Goal: Use online tool/utility: Utilize a website feature to perform a specific function

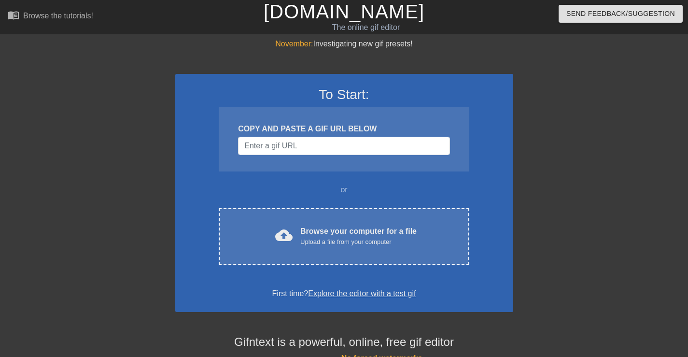
click at [610, 78] on div at bounding box center [597, 183] width 145 height 290
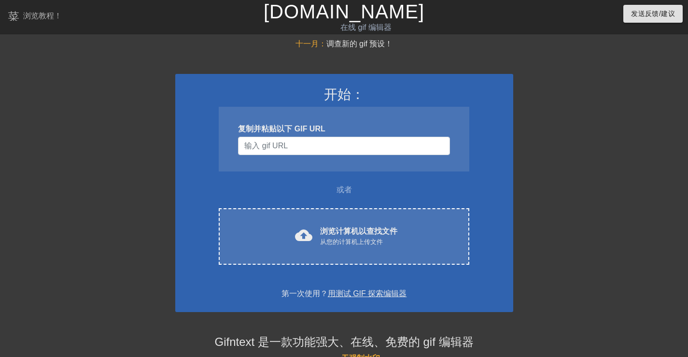
click at [575, 129] on div at bounding box center [597, 183] width 145 height 290
click at [302, 146] on input "用户名" at bounding box center [343, 146] width 211 height 18
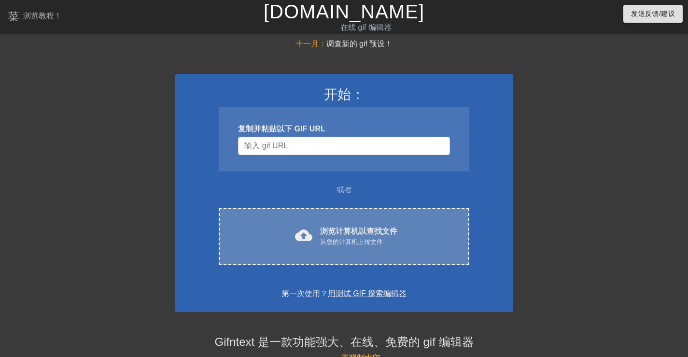
click at [365, 240] on font "从您的计算机上传文件" at bounding box center [351, 241] width 63 height 7
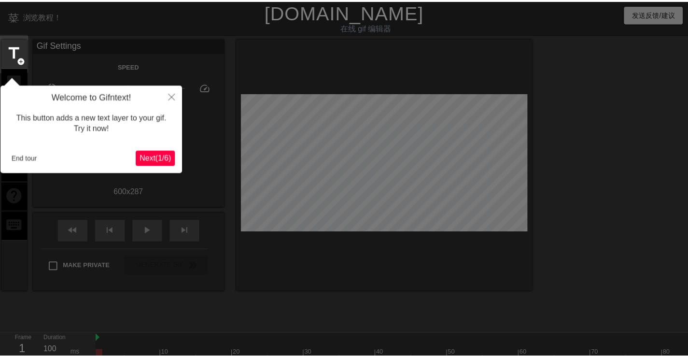
scroll to position [24, 0]
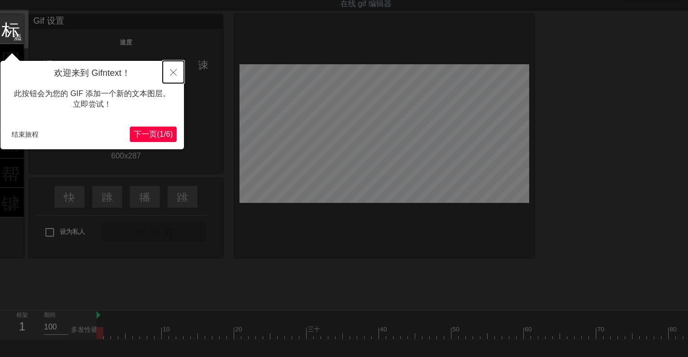
click at [173, 72] on icon "关闭" at bounding box center [173, 72] width 7 height 7
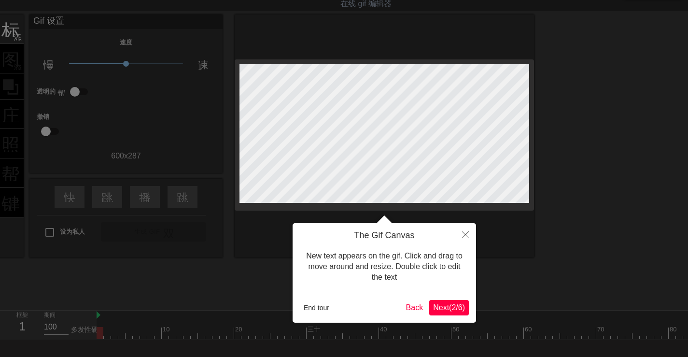
scroll to position [0, 0]
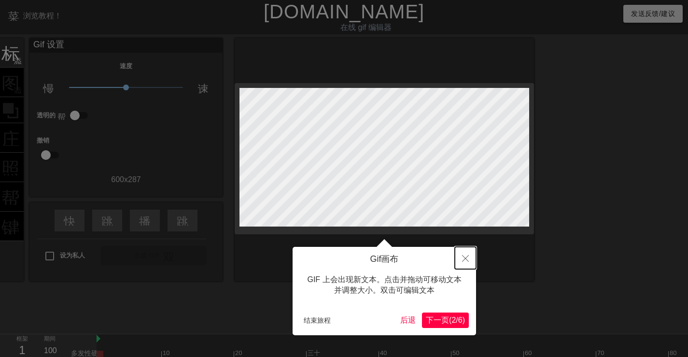
click at [464, 256] on icon "关闭" at bounding box center [465, 258] width 7 height 7
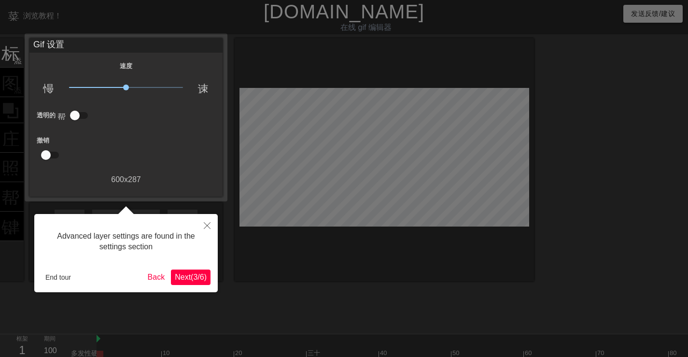
scroll to position [24, 0]
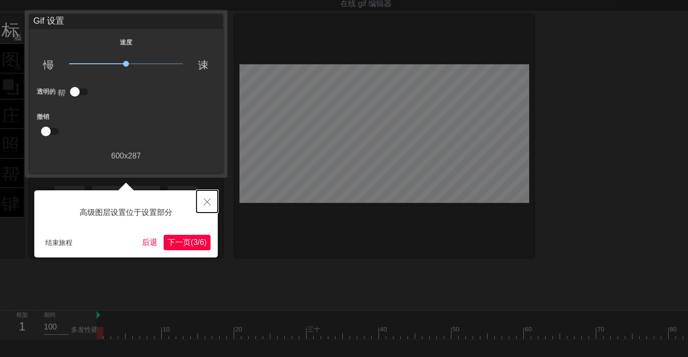
click at [208, 201] on icon "关闭" at bounding box center [207, 201] width 7 height 7
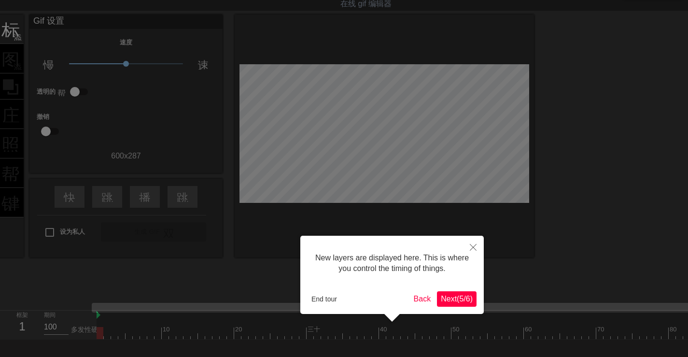
scroll to position [8, 0]
click at [475, 247] on icon "关闭" at bounding box center [473, 247] width 7 height 7
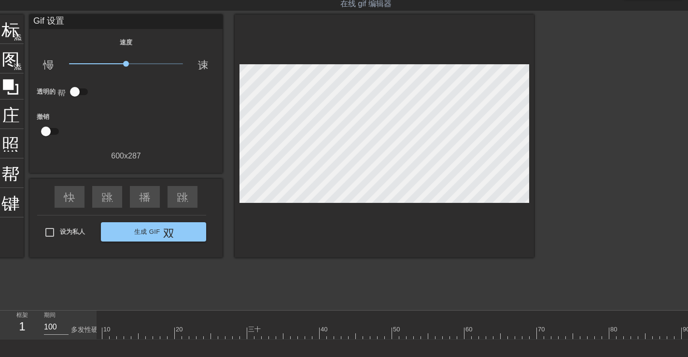
scroll to position [8, 235]
click at [182, 321] on div at bounding box center [183, 326] width 7 height 12
drag, startPoint x: 168, startPoint y: 335, endPoint x: 202, endPoint y: 336, distance: 34.8
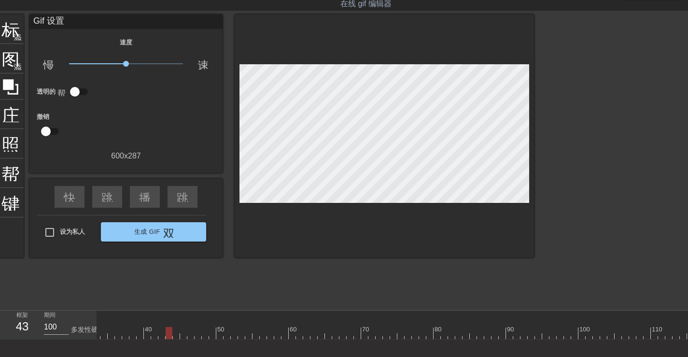
click at [172, 336] on div at bounding box center [169, 333] width 7 height 12
click at [220, 326] on font "50" at bounding box center [220, 328] width 7 height 7
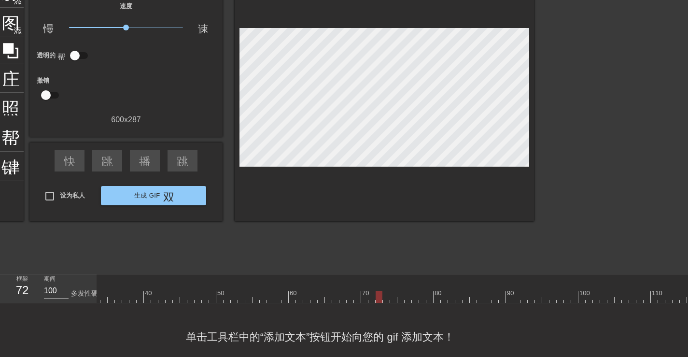
scroll to position [81, 0]
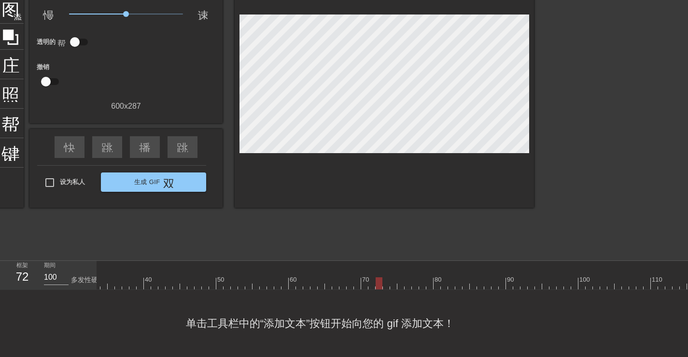
click at [317, 324] on font "单击工具栏中的“添加文本”按钮开始向您的 gif 添加文本！" at bounding box center [320, 323] width 268 height 12
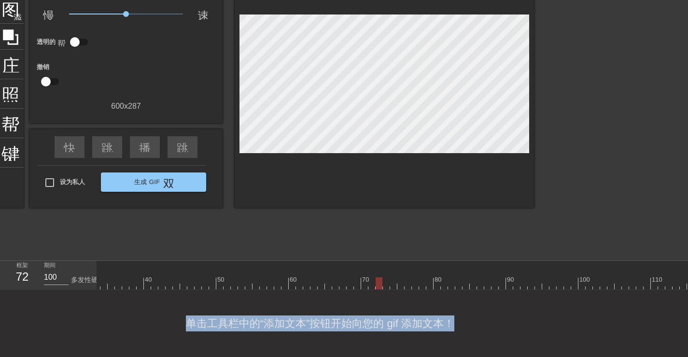
click at [317, 324] on font "单击工具栏中的“添加文本”按钮开始向您的 gif 添加文本！" at bounding box center [320, 323] width 268 height 12
click at [168, 277] on div at bounding box center [169, 283] width 7 height 12
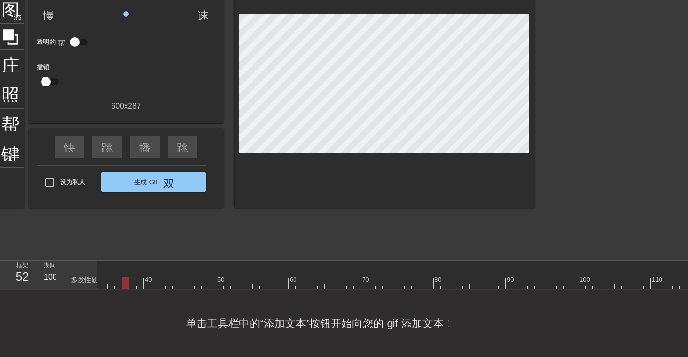
drag, startPoint x: 170, startPoint y: 274, endPoint x: 126, endPoint y: 278, distance: 43.6
click at [126, 278] on div at bounding box center [125, 283] width 7 height 12
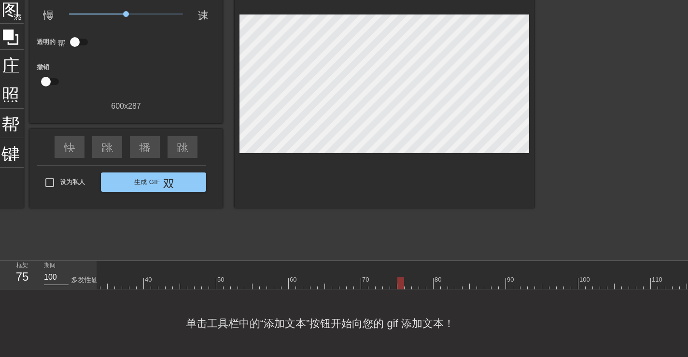
click at [561, 270] on div at bounding box center [560, 276] width 7 height 12
click at [497, 278] on div at bounding box center [76, 283] width 3143 height 12
click at [446, 278] on div at bounding box center [76, 283] width 3143 height 12
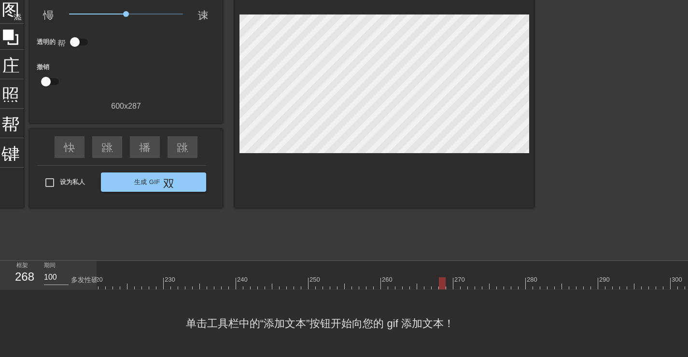
click at [403, 278] on div at bounding box center [76, 283] width 3143 height 12
click at [366, 279] on div at bounding box center [76, 283] width 3143 height 12
click at [332, 281] on div at bounding box center [76, 283] width 3143 height 12
click at [307, 281] on div at bounding box center [76, 283] width 3143 height 12
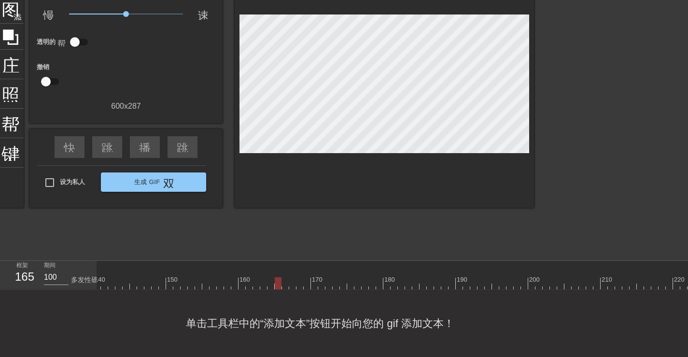
click at [281, 277] on div at bounding box center [658, 283] width 3143 height 12
click at [240, 277] on div at bounding box center [658, 283] width 3143 height 12
click at [215, 277] on div at bounding box center [658, 283] width 3143 height 12
click at [282, 277] on div at bounding box center [658, 283] width 3143 height 12
click at [317, 277] on div at bounding box center [658, 283] width 3143 height 12
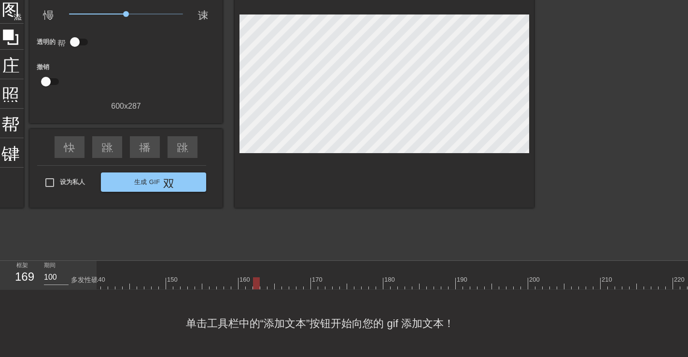
drag, startPoint x: 312, startPoint y: 276, endPoint x: 254, endPoint y: 277, distance: 58.0
click at [254, 277] on div at bounding box center [256, 283] width 7 height 12
click at [324, 279] on div at bounding box center [658, 283] width 3143 height 12
click at [318, 278] on div at bounding box center [658, 283] width 3143 height 12
click at [321, 278] on div at bounding box center [658, 283] width 3143 height 12
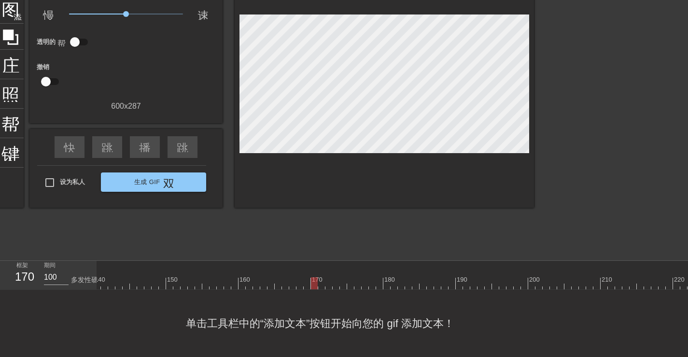
click at [316, 277] on div at bounding box center [314, 283] width 7 height 12
click at [321, 277] on div at bounding box center [658, 283] width 3143 height 12
click at [318, 278] on div at bounding box center [314, 283] width 7 height 12
click at [163, 281] on div at bounding box center [658, 283] width 3143 height 12
click at [69, 142] on font "快速倒带" at bounding box center [87, 146] width 46 height 12
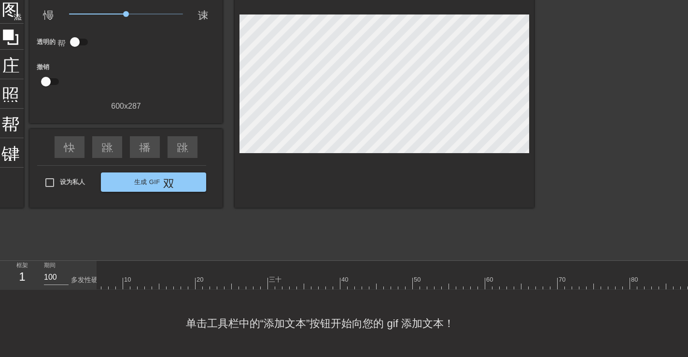
scroll to position [6, 0]
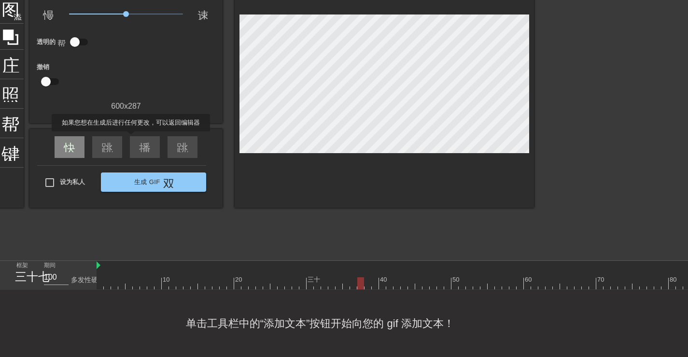
click at [66, 140] on font "快速倒带" at bounding box center [87, 146] width 46 height 12
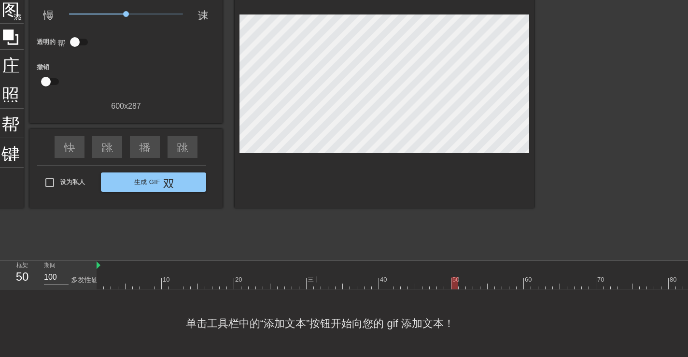
drag, startPoint x: 381, startPoint y: 276, endPoint x: 451, endPoint y: 279, distance: 70.0
drag, startPoint x: 449, startPoint y: 275, endPoint x: 488, endPoint y: 276, distance: 38.7
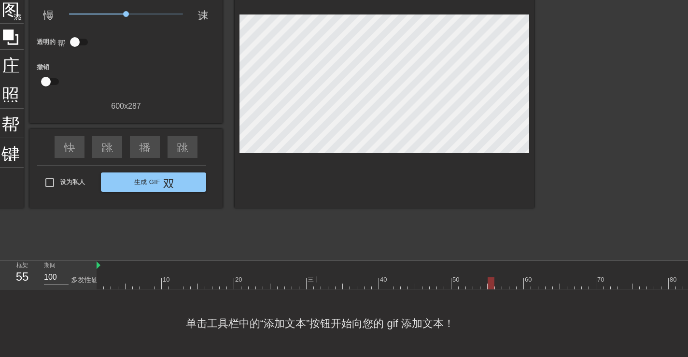
click at [488, 277] on div at bounding box center [491, 283] width 7 height 12
click at [449, 279] on div at bounding box center [447, 283] width 7 height 12
click at [448, 277] on div at bounding box center [447, 283] width 7 height 12
click at [51, 269] on input "100" at bounding box center [56, 276] width 25 height 15
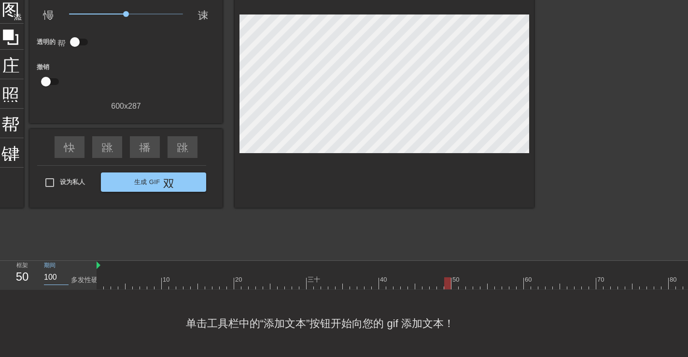
click at [51, 269] on input "100" at bounding box center [56, 276] width 25 height 15
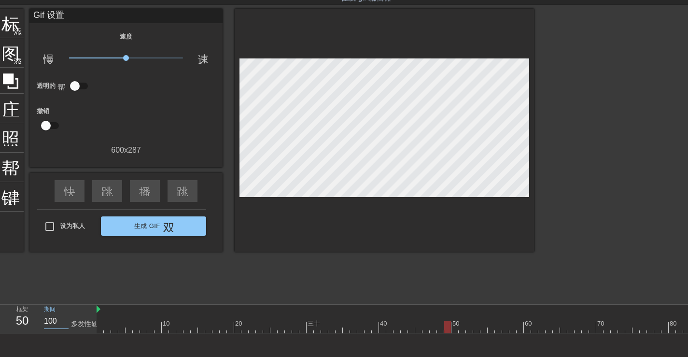
scroll to position [37, 0]
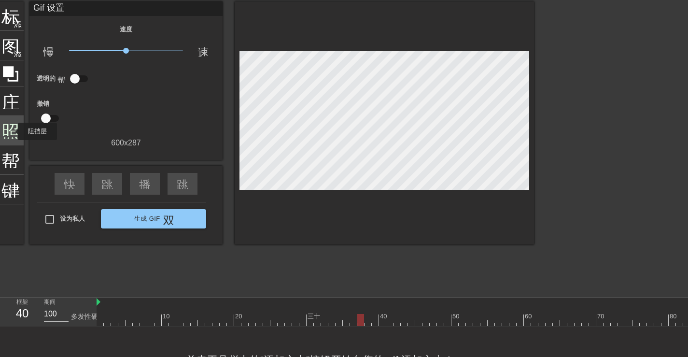
click at [12, 131] on font "照片尺寸选择大" at bounding box center [65, 129] width 128 height 18
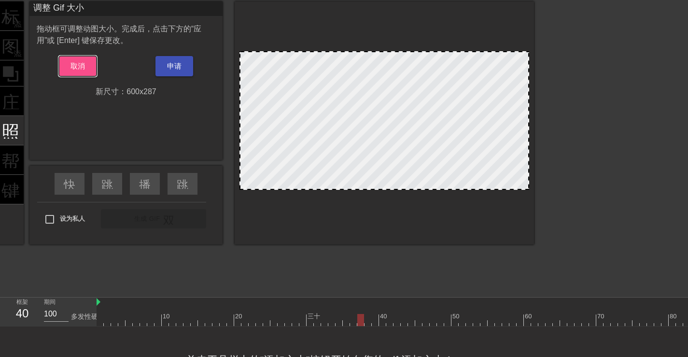
click at [81, 69] on font "取消" at bounding box center [77, 66] width 15 height 8
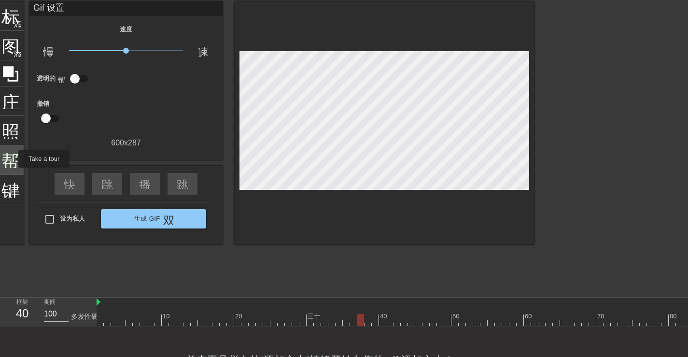
click at [12, 159] on font "帮助" at bounding box center [19, 159] width 37 height 18
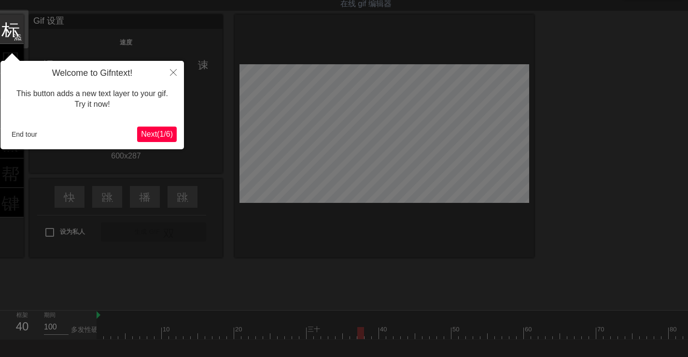
scroll to position [24, 0]
click at [173, 71] on icon "关闭" at bounding box center [173, 72] width 7 height 7
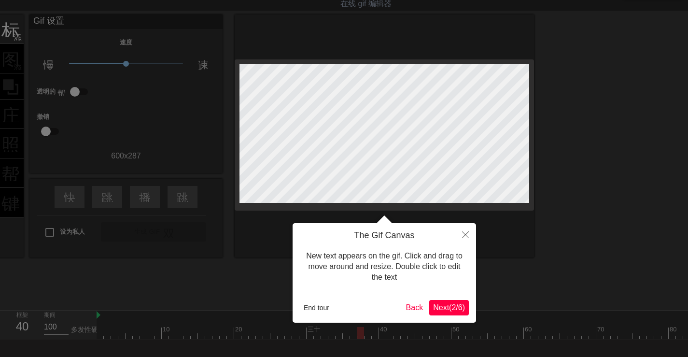
scroll to position [0, 0]
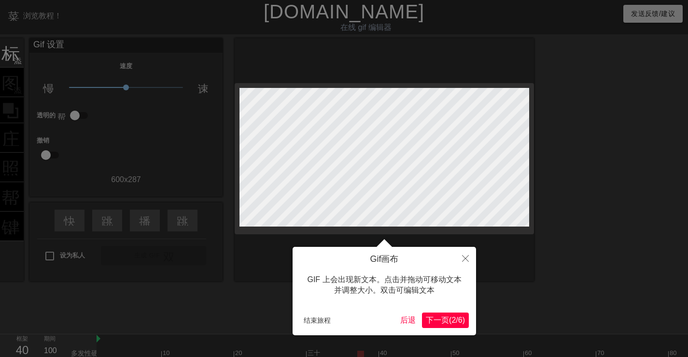
click at [451, 317] on font "2" at bounding box center [453, 320] width 4 height 8
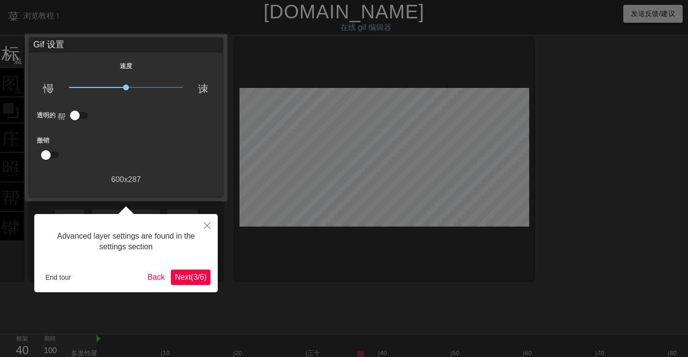
scroll to position [24, 0]
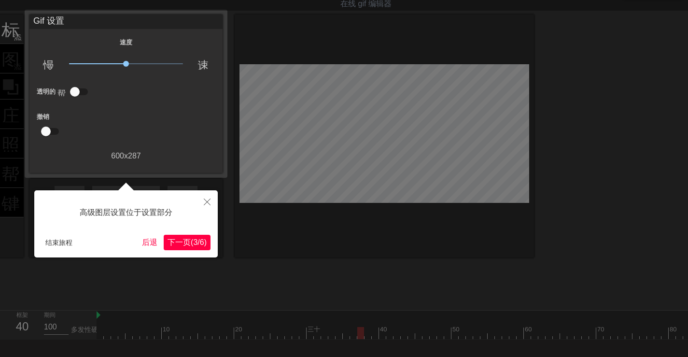
click at [180, 241] on font "下一页" at bounding box center [179, 242] width 23 height 8
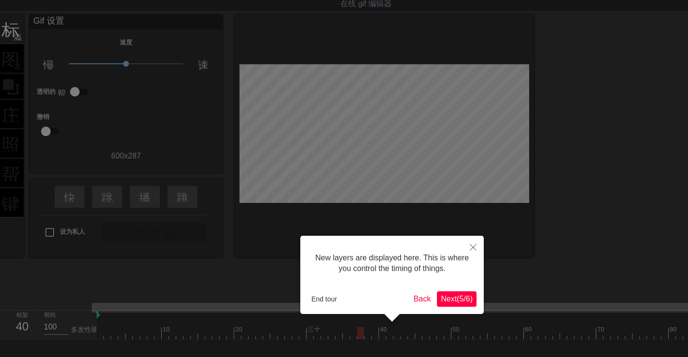
scroll to position [8, 0]
click at [442, 296] on font "下一页" at bounding box center [445, 299] width 23 height 8
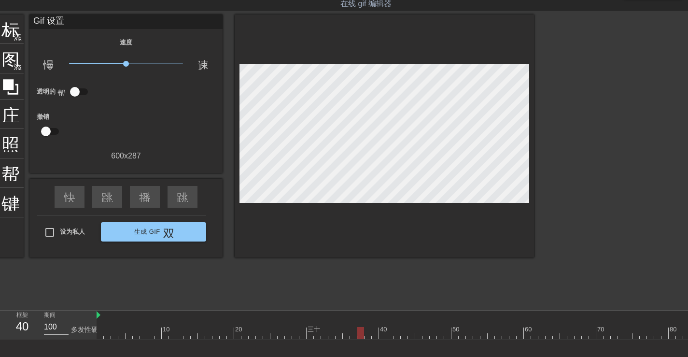
scroll to position [0, 0]
